Goal: Task Accomplishment & Management: Use online tool/utility

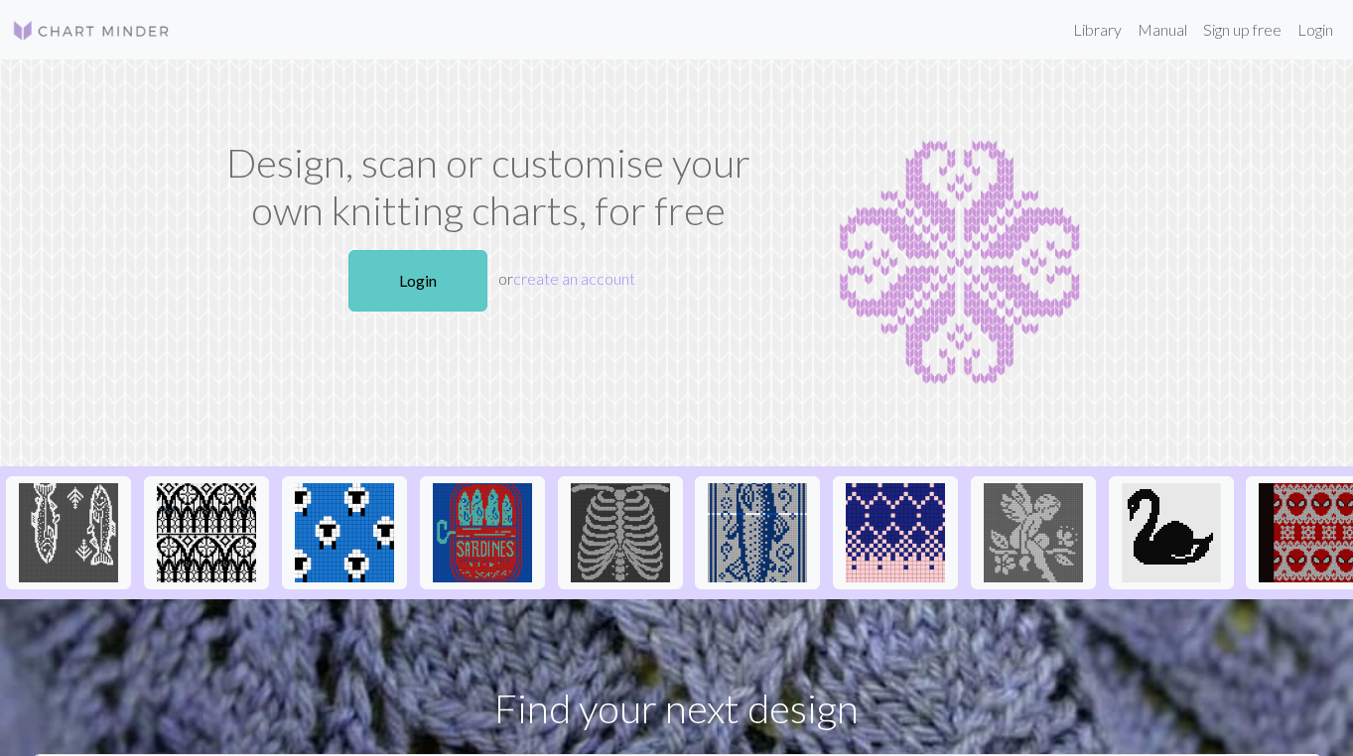
click at [391, 289] on link "Login" at bounding box center [417, 281] width 139 height 62
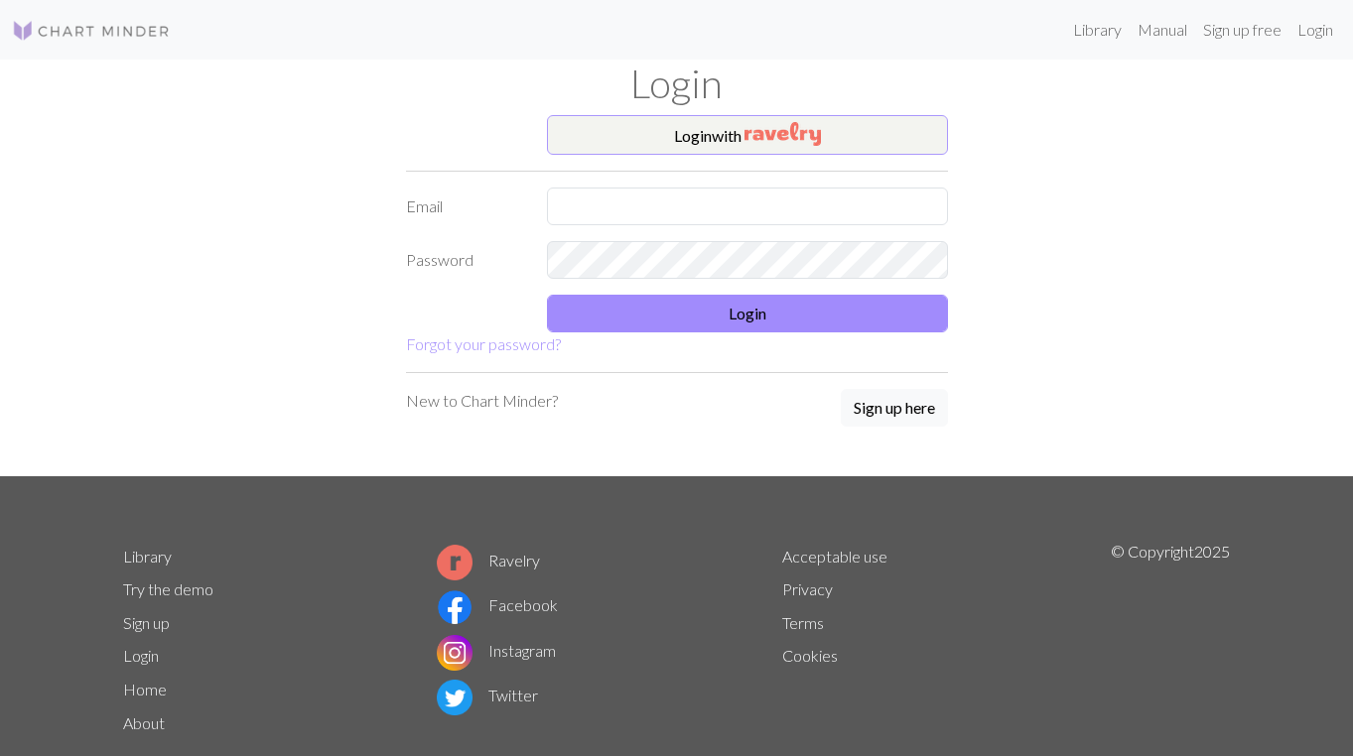
click at [724, 140] on button "Login with" at bounding box center [747, 135] width 401 height 40
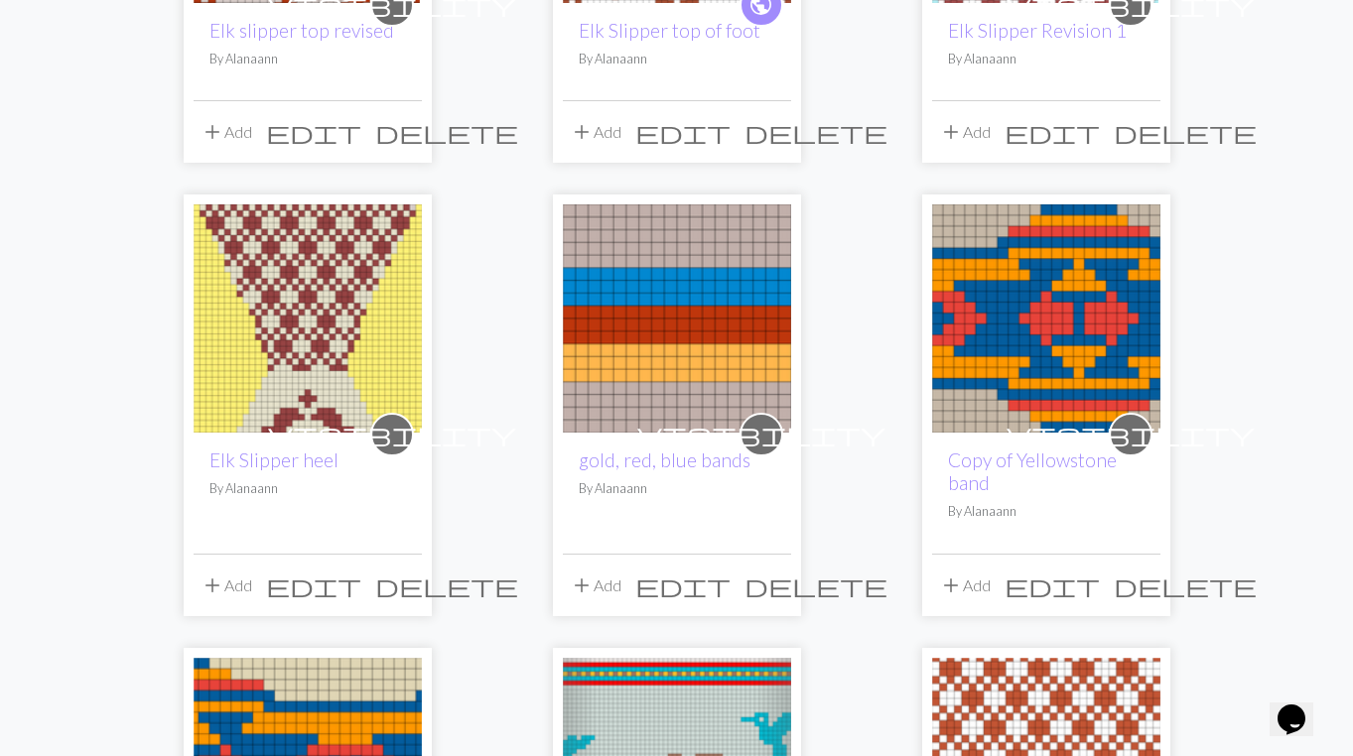
scroll to position [496, 0]
click at [328, 374] on img at bounding box center [308, 318] width 228 height 228
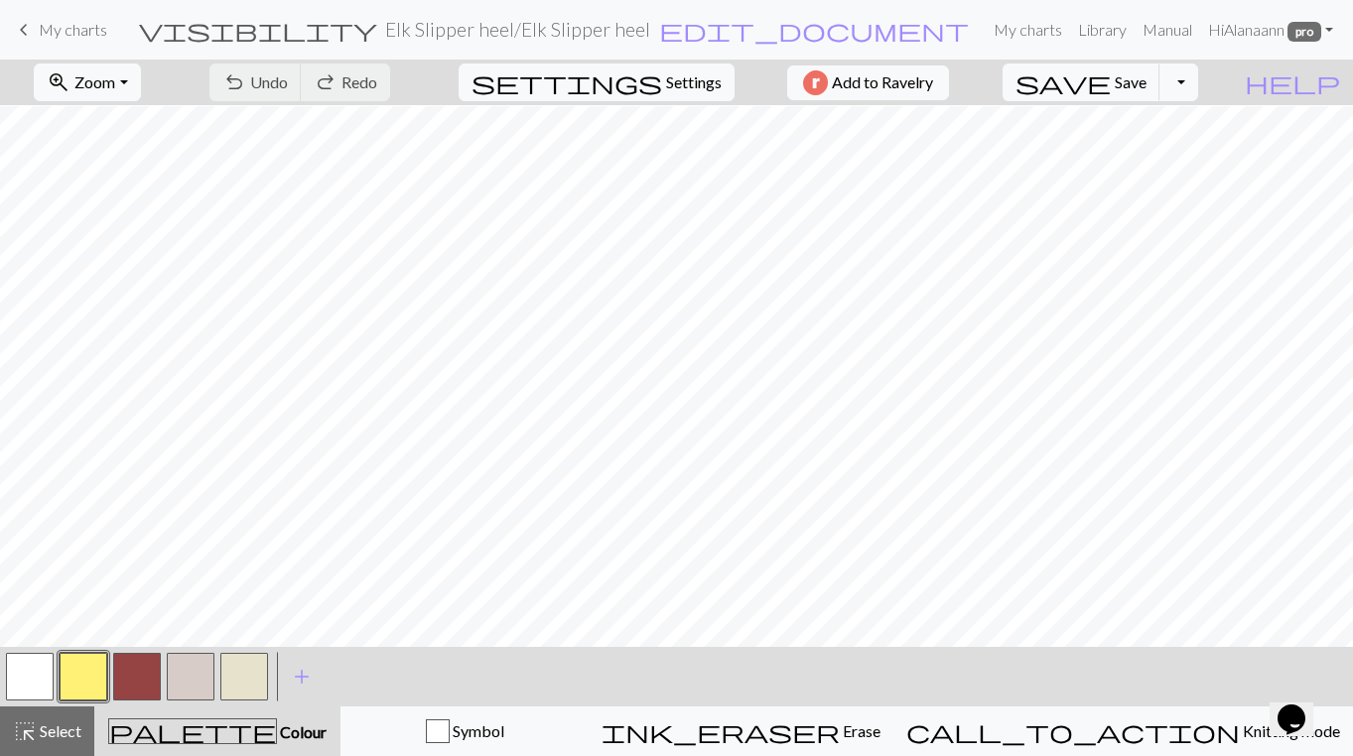
scroll to position [957, 0]
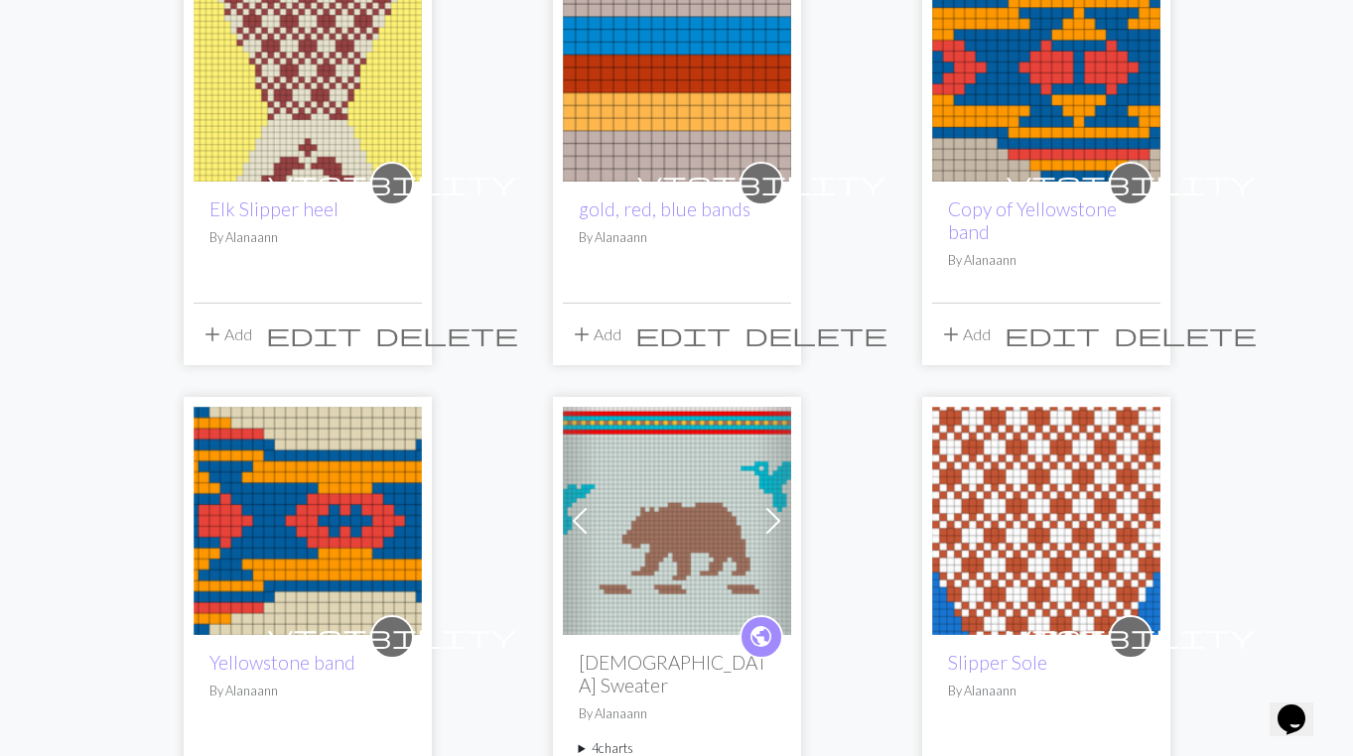
scroll to position [743, 0]
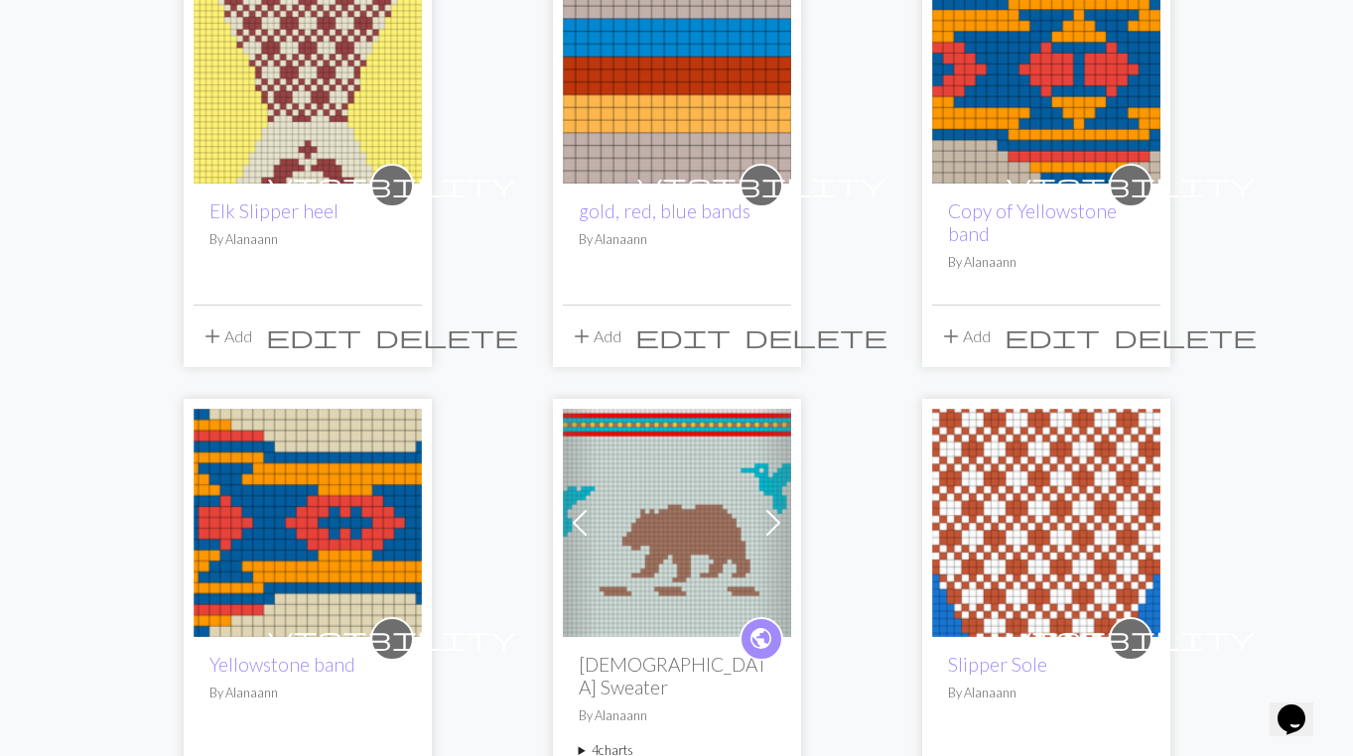
click at [1058, 488] on img at bounding box center [1046, 523] width 228 height 228
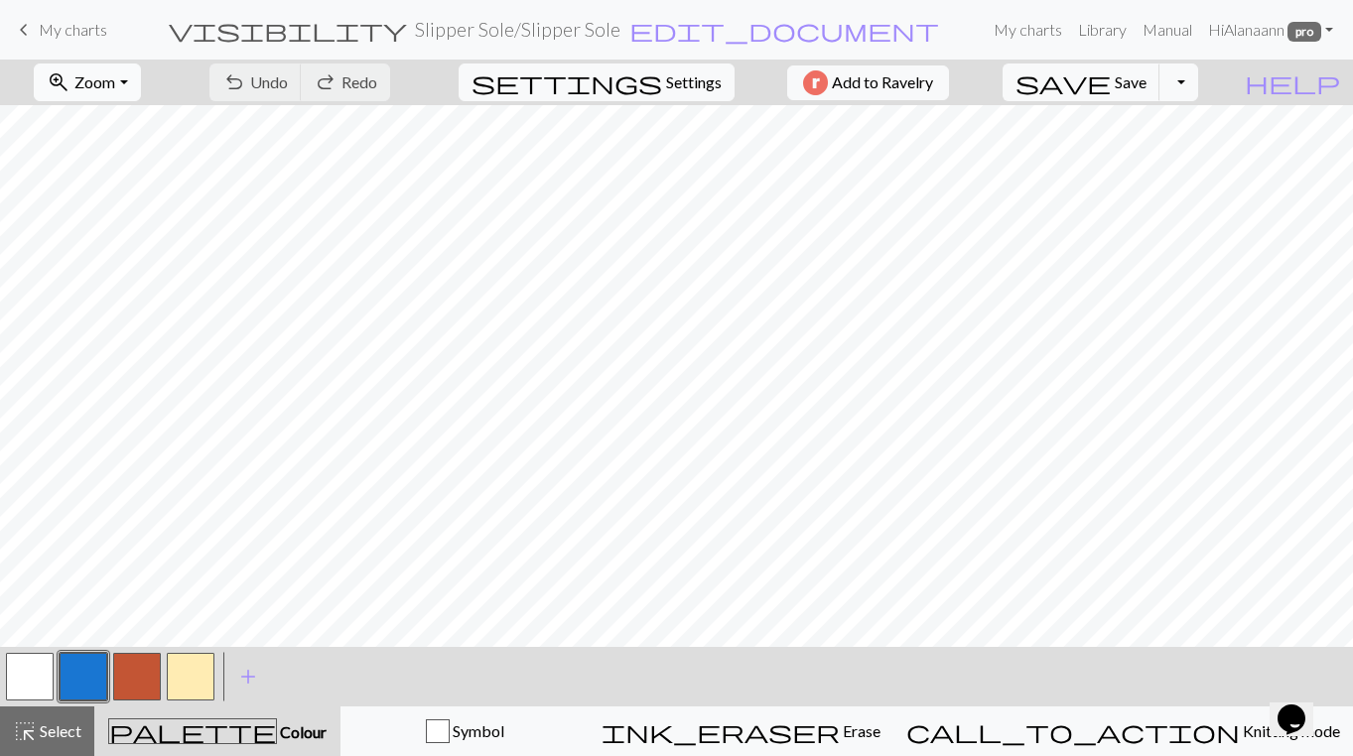
click at [140, 86] on button "zoom_in Zoom Zoom" at bounding box center [87, 83] width 106 height 38
click at [138, 229] on button "50%" at bounding box center [113, 238] width 157 height 32
click at [115, 74] on span "Zoom" at bounding box center [94, 81] width 41 height 19
click at [114, 270] on button "100%" at bounding box center [113, 270] width 157 height 32
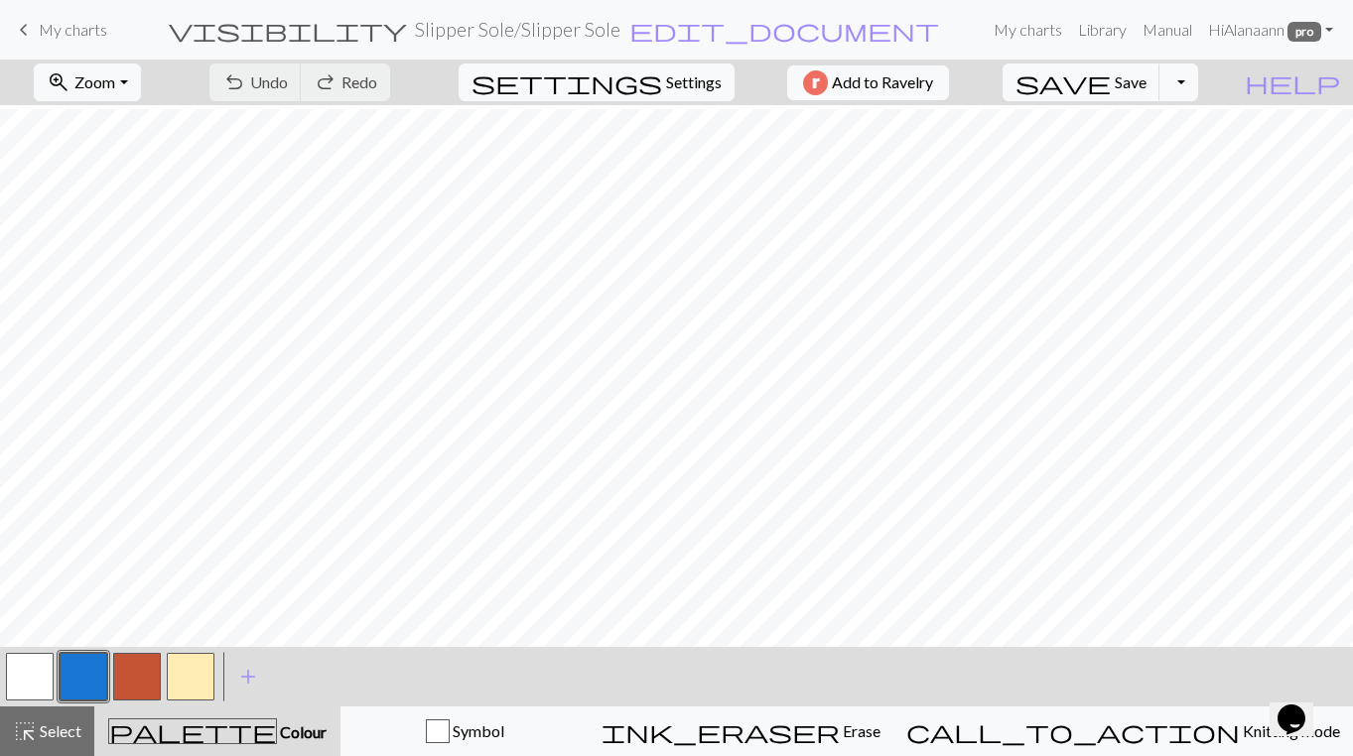
scroll to position [1419, 0]
click at [64, 725] on span "Select" at bounding box center [59, 730] width 45 height 19
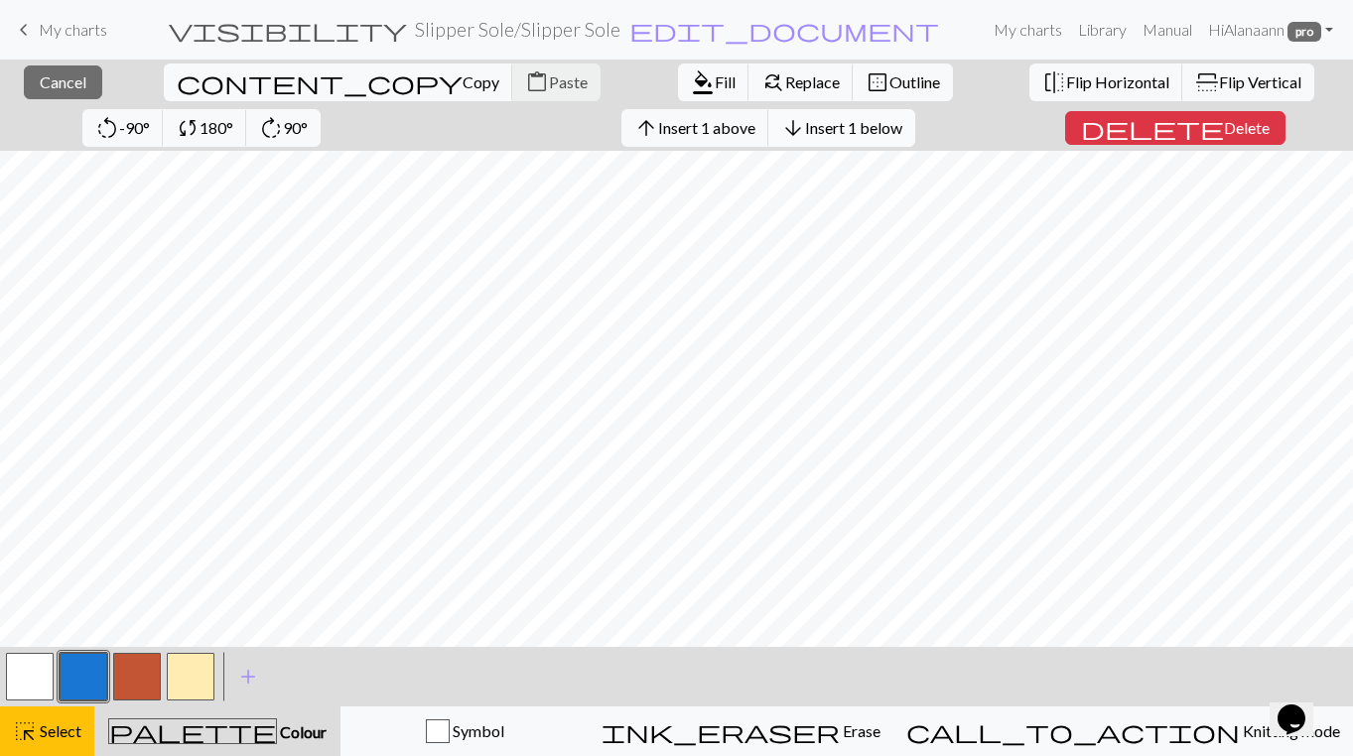
click at [805, 120] on span "Insert 1 below" at bounding box center [853, 127] width 97 height 19
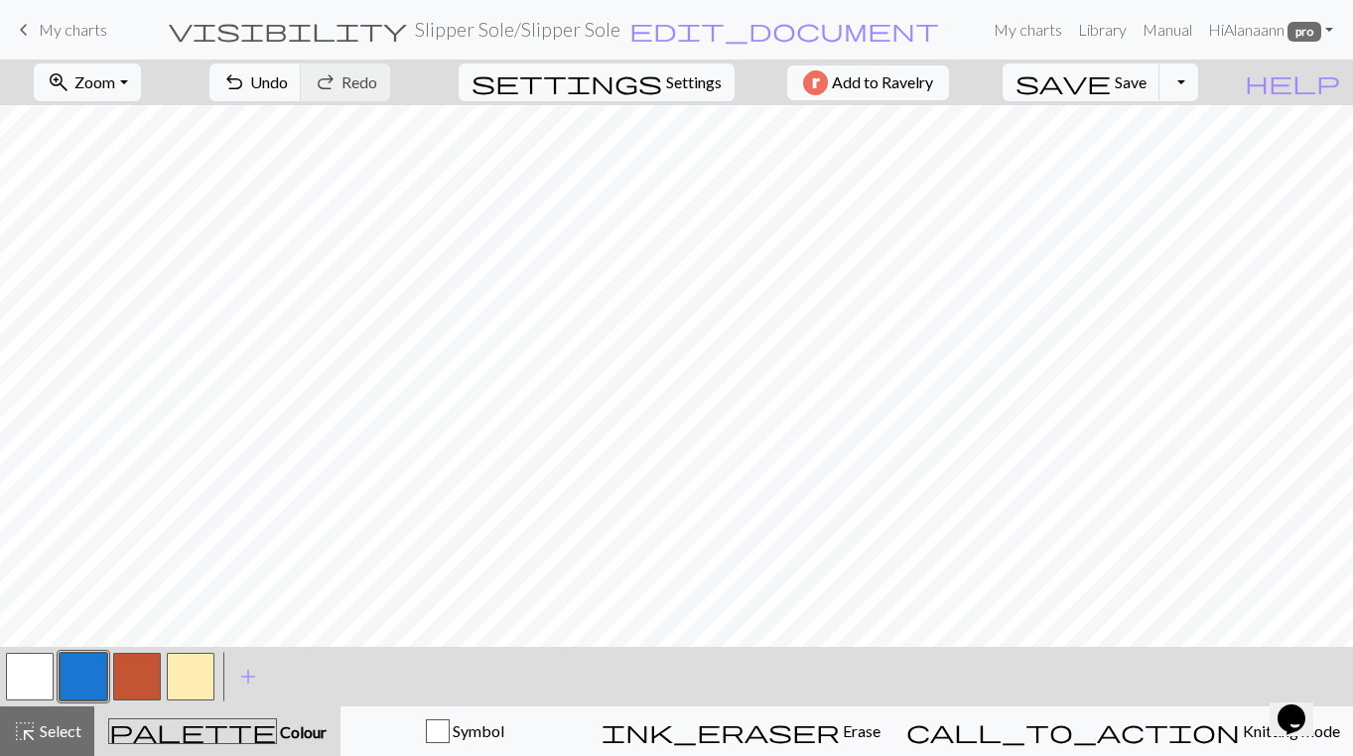
drag, startPoint x: 192, startPoint y: 681, endPoint x: 197, endPoint y: 663, distance: 18.8
click at [192, 681] on button "button" at bounding box center [191, 677] width 48 height 48
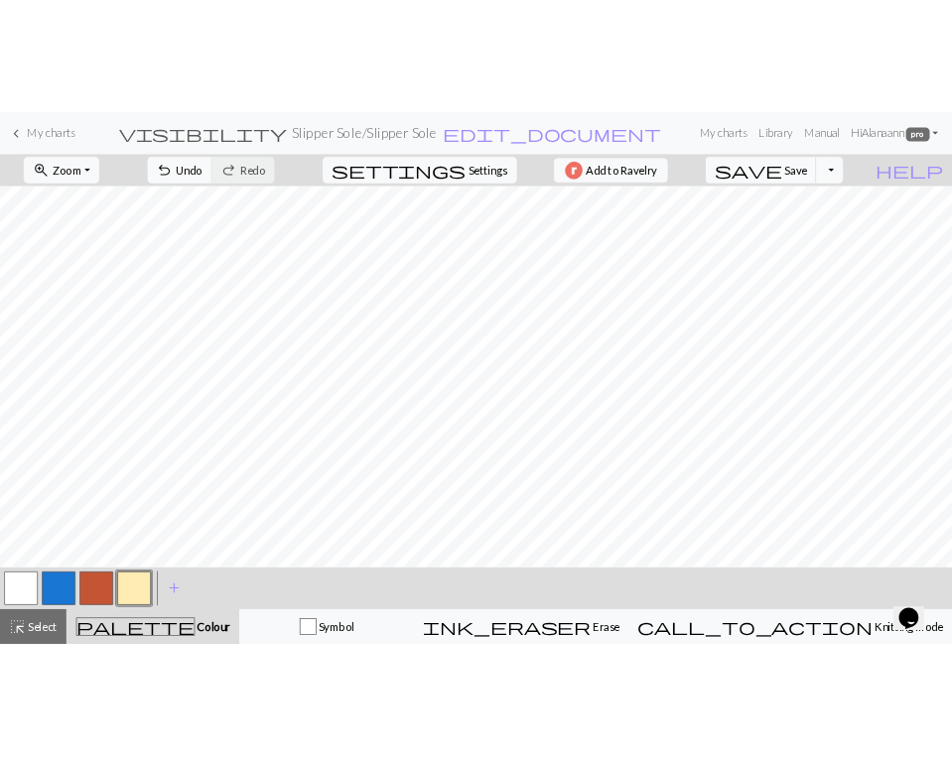
scroll to position [0, 0]
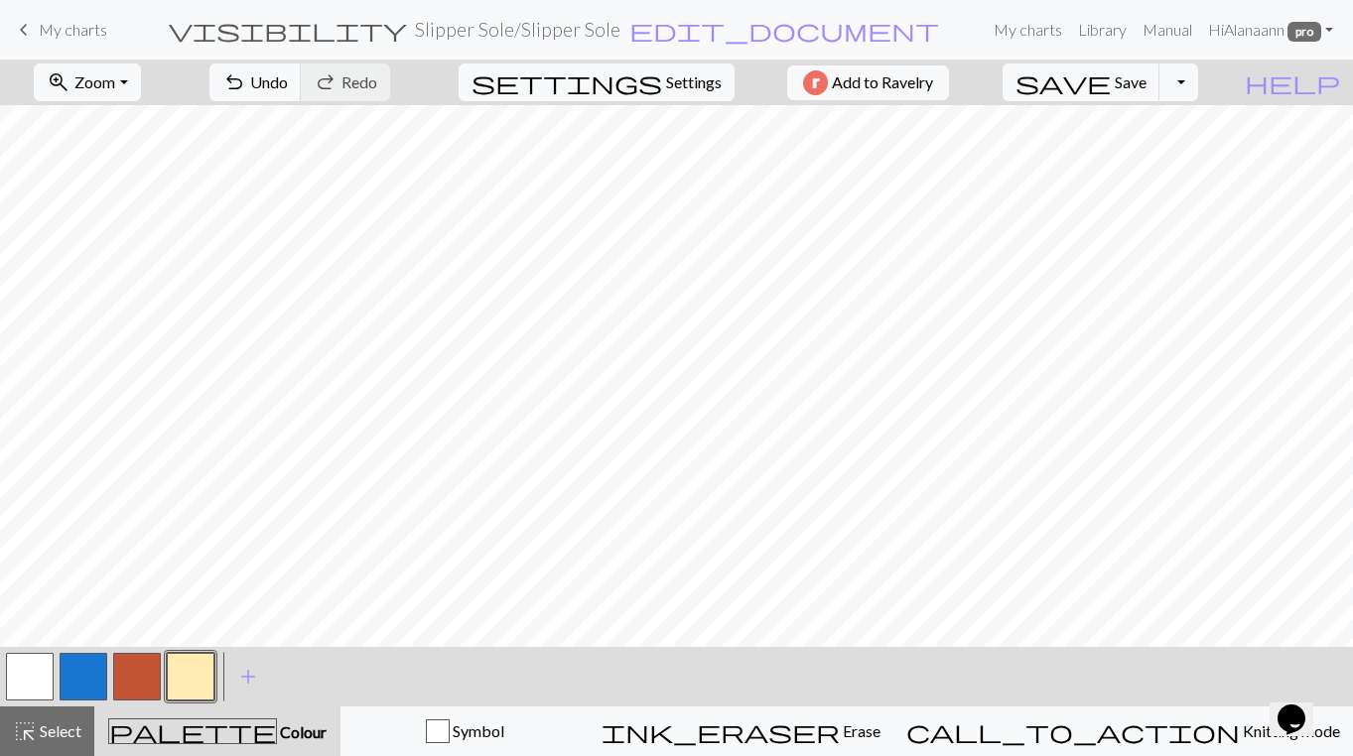
click at [138, 671] on button "button" at bounding box center [137, 677] width 48 height 48
click at [1197, 76] on button "Toggle Dropdown" at bounding box center [1178, 83] width 38 height 38
click at [1159, 128] on button "file_copy Save a copy" at bounding box center [1033, 126] width 328 height 32
click at [405, 84] on div "undo Undo Undo redo Redo Redo" at bounding box center [300, 83] width 210 height 46
click at [405, 76] on div "undo Undo Undo redo Redo Redo" at bounding box center [300, 83] width 210 height 46
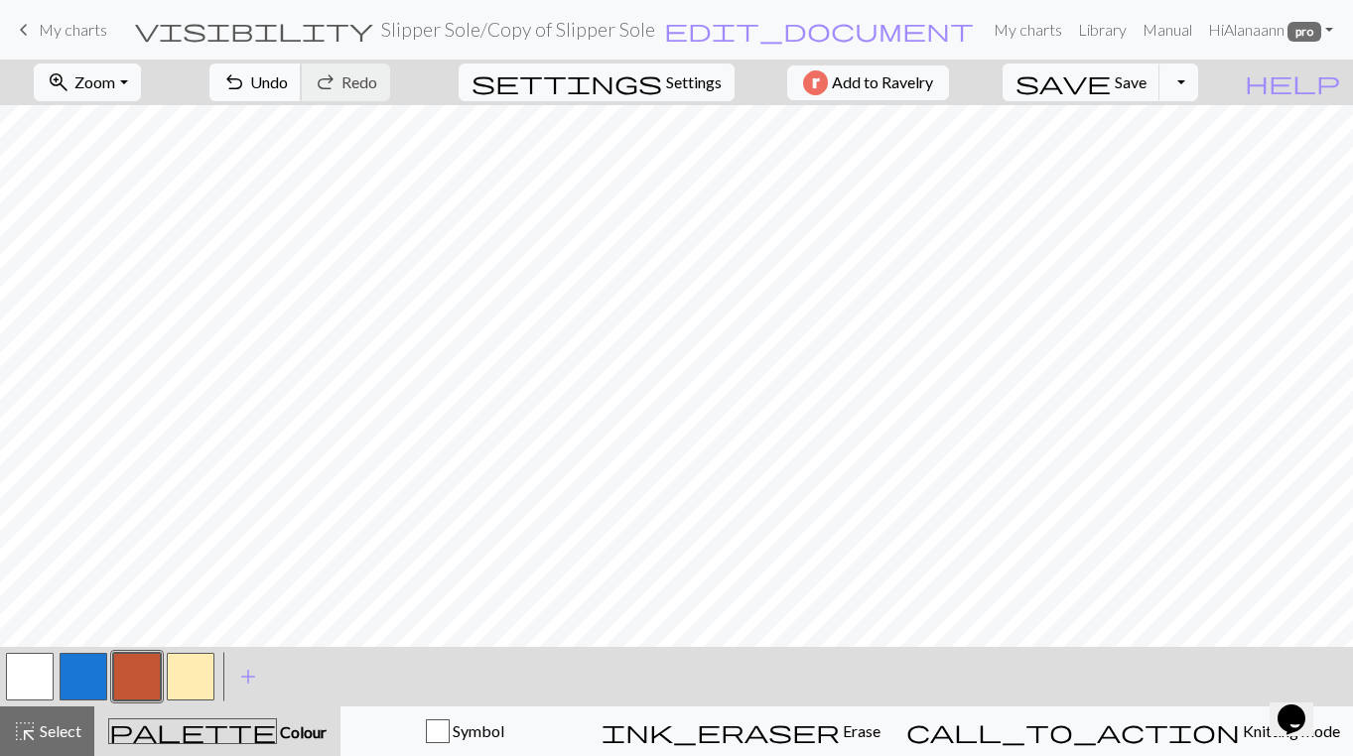
click at [288, 80] on span "Undo" at bounding box center [269, 81] width 38 height 19
click at [1146, 78] on span "Save" at bounding box center [1130, 81] width 32 height 19
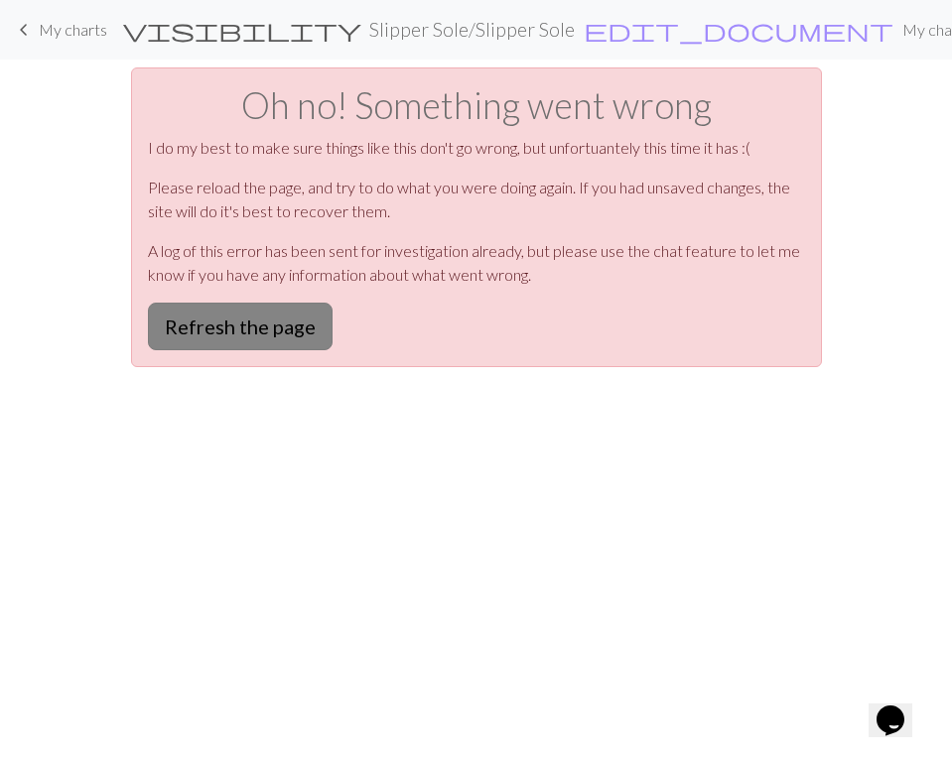
click at [253, 333] on button "Refresh the page" at bounding box center [240, 327] width 185 height 48
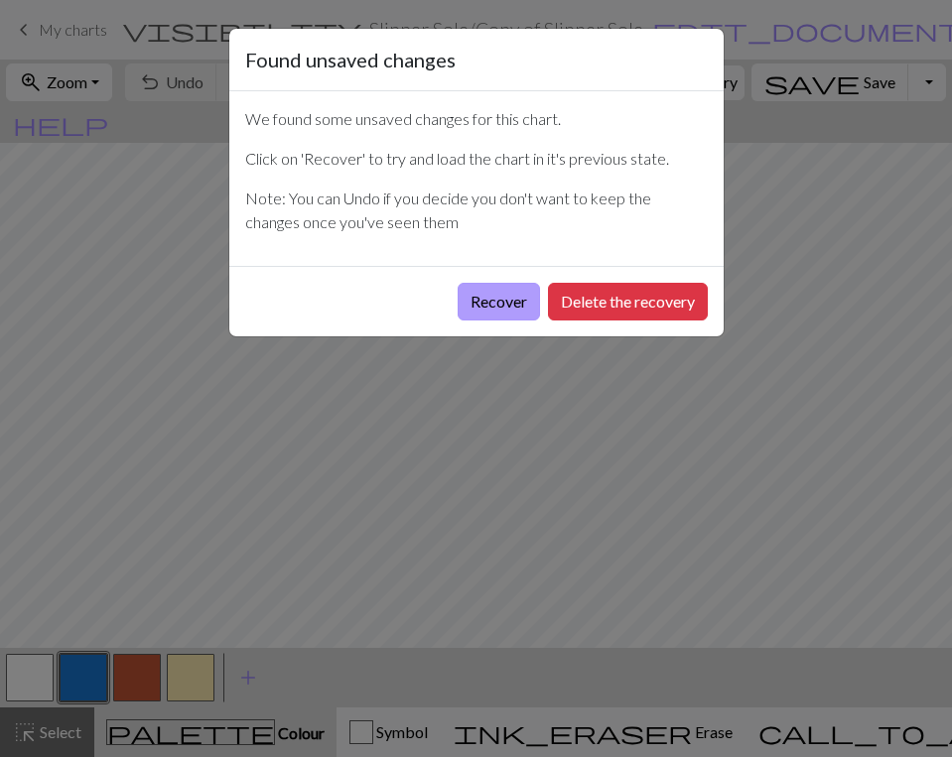
click at [491, 294] on button "Recover" at bounding box center [499, 302] width 82 height 38
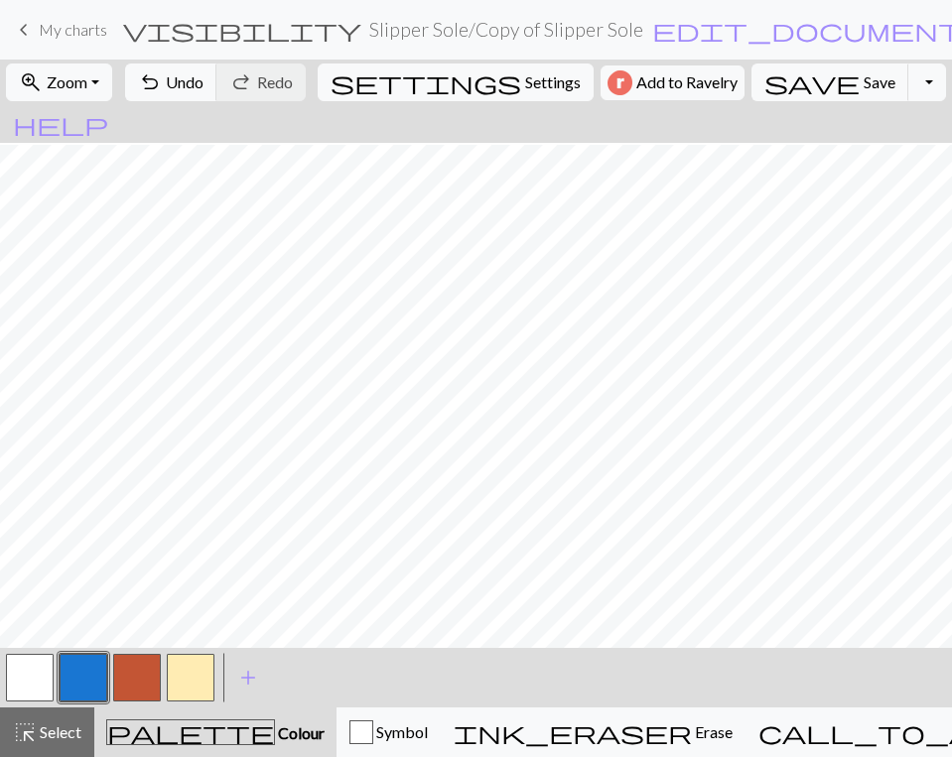
scroll to position [1256, 0]
click at [33, 726] on span "highlight_alt" at bounding box center [25, 733] width 24 height 28
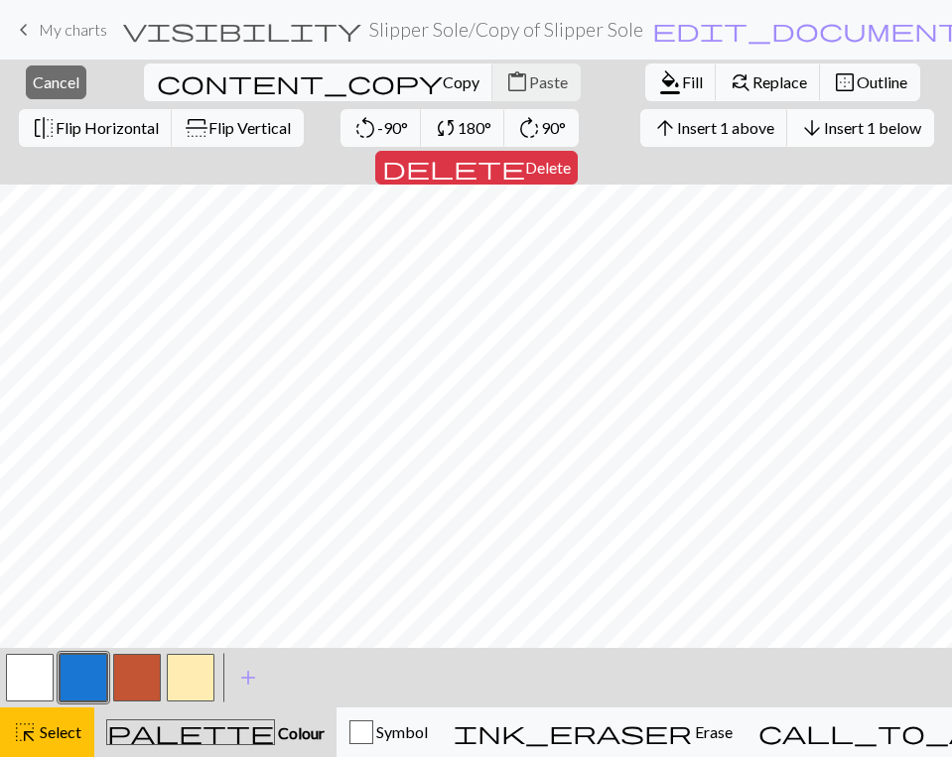
click at [824, 122] on span "Insert 1 below" at bounding box center [872, 127] width 97 height 19
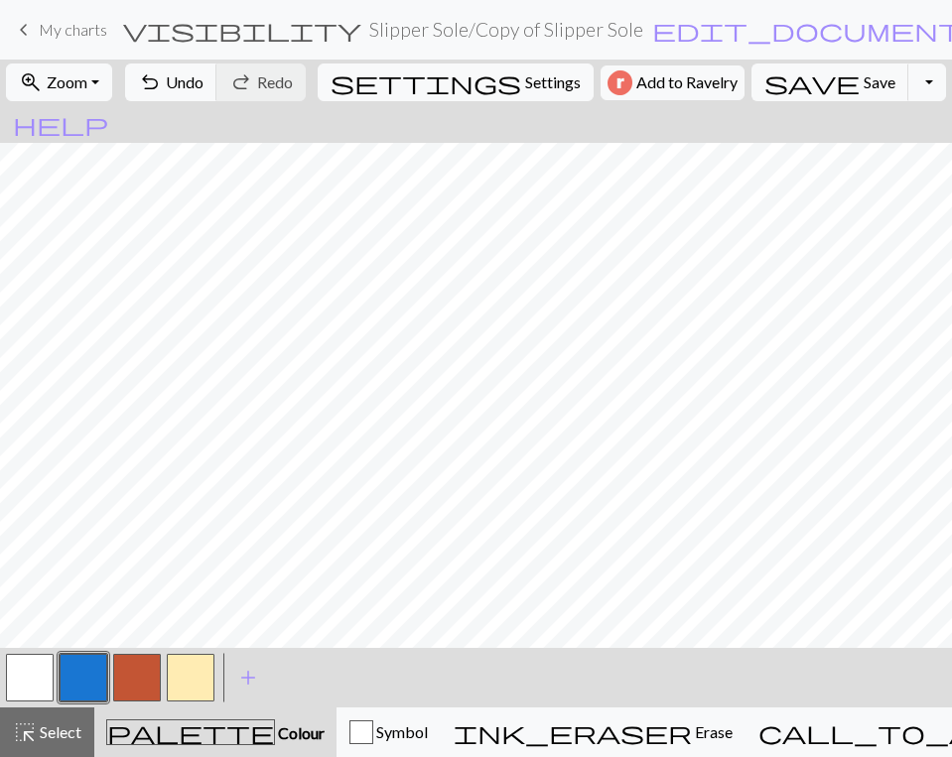
click at [196, 672] on button "button" at bounding box center [191, 678] width 48 height 48
click at [863, 85] on span "Save" at bounding box center [879, 81] width 32 height 19
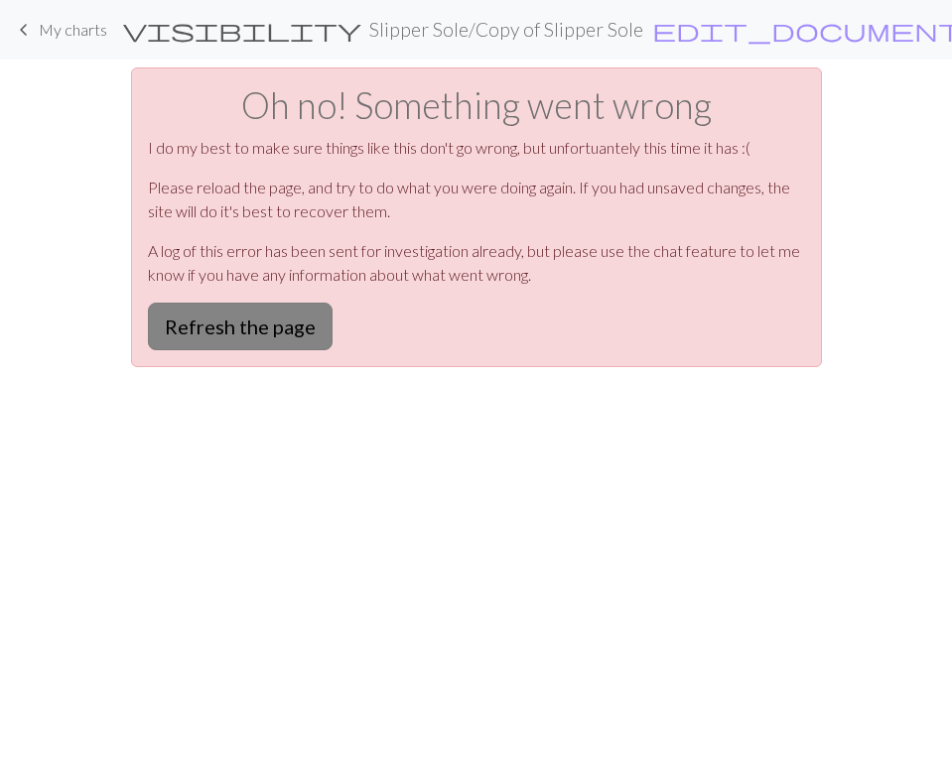
click at [213, 321] on button "Refresh the page" at bounding box center [240, 327] width 185 height 48
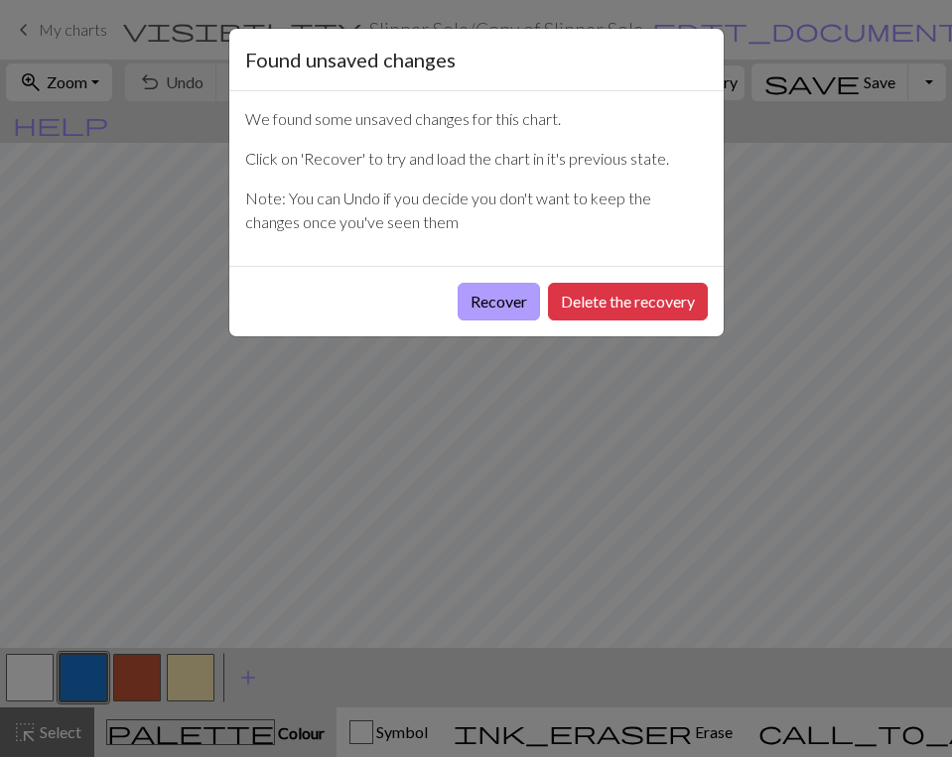
click at [476, 285] on button "Recover" at bounding box center [499, 302] width 82 height 38
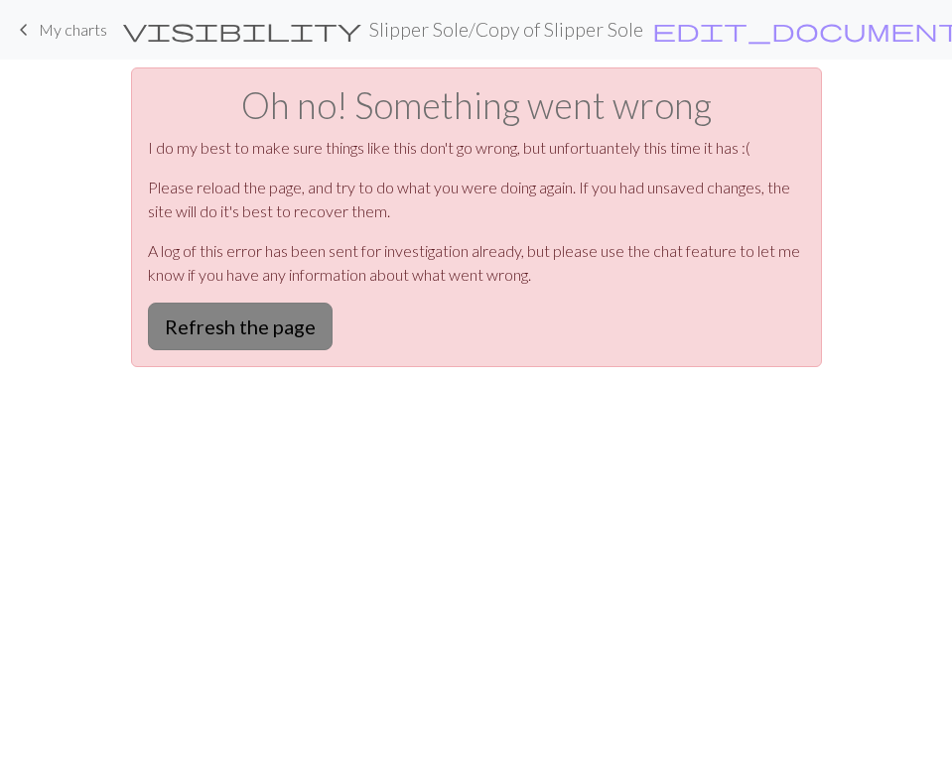
click at [294, 333] on button "Refresh the page" at bounding box center [240, 327] width 185 height 48
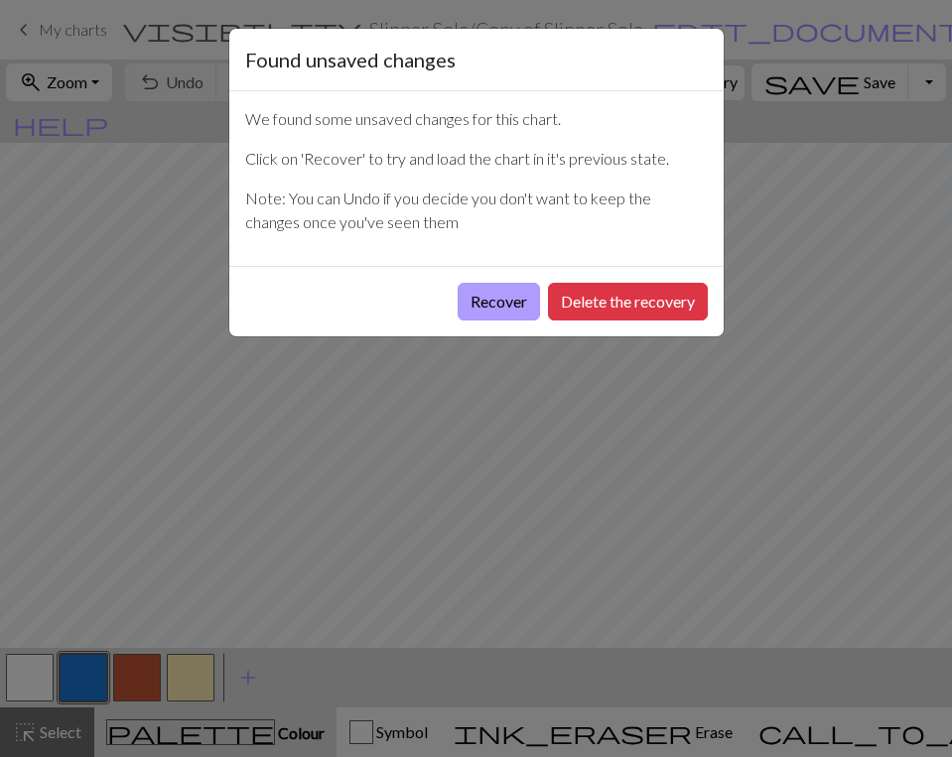
click at [502, 299] on button "Recover" at bounding box center [499, 302] width 82 height 38
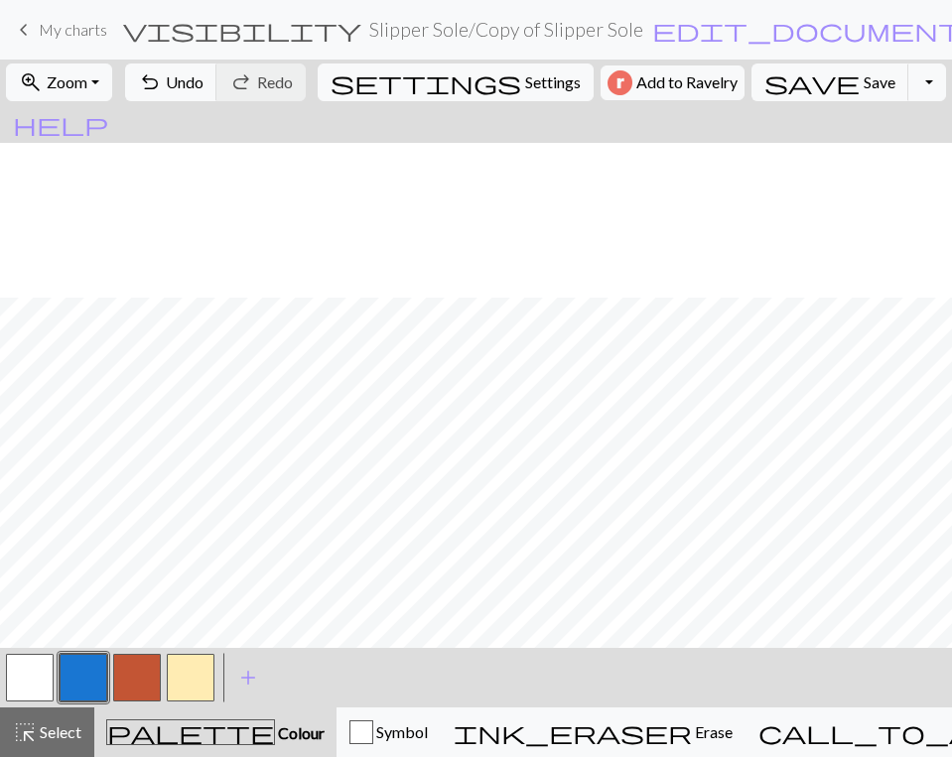
scroll to position [1321, 0]
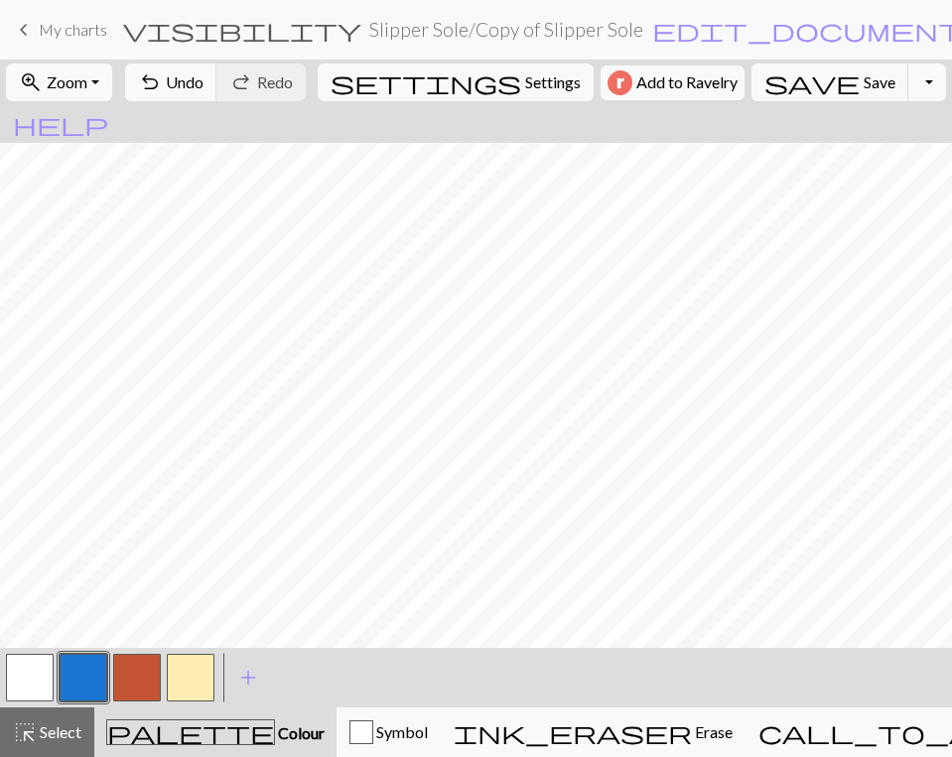
click at [131, 669] on button "button" at bounding box center [137, 678] width 48 height 48
click at [217, 71] on button "undo Undo Undo" at bounding box center [171, 83] width 92 height 38
click at [863, 79] on span "Save" at bounding box center [879, 81] width 32 height 19
click at [908, 78] on button "Toggle Dropdown" at bounding box center [927, 83] width 38 height 38
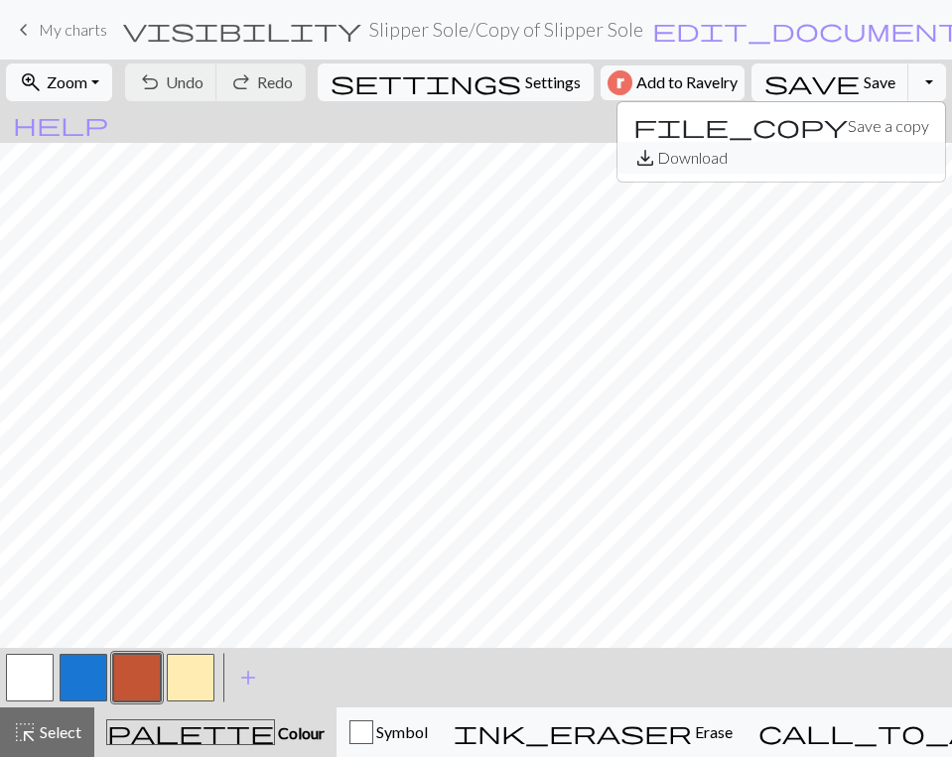
click at [808, 159] on button "save_alt Download" at bounding box center [781, 158] width 328 height 32
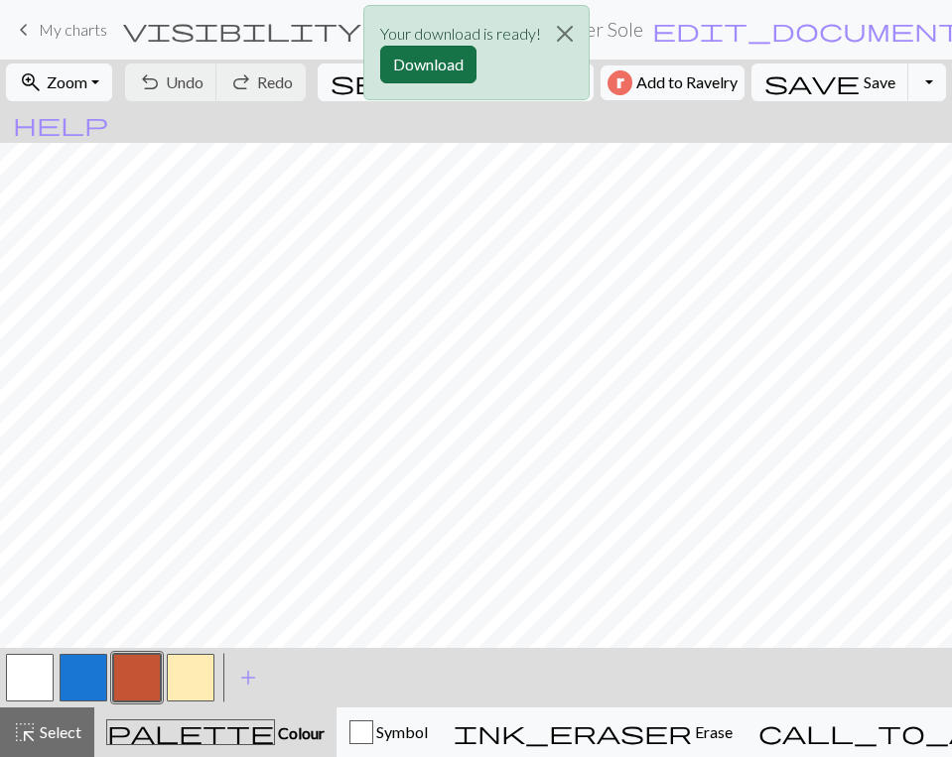
click at [435, 66] on button "Download" at bounding box center [428, 65] width 96 height 38
